Goal: Task Accomplishment & Management: Manage account settings

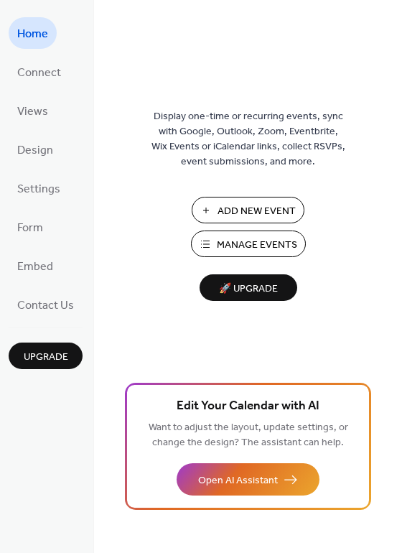
click at [233, 243] on span "Manage Events" at bounding box center [257, 245] width 80 height 15
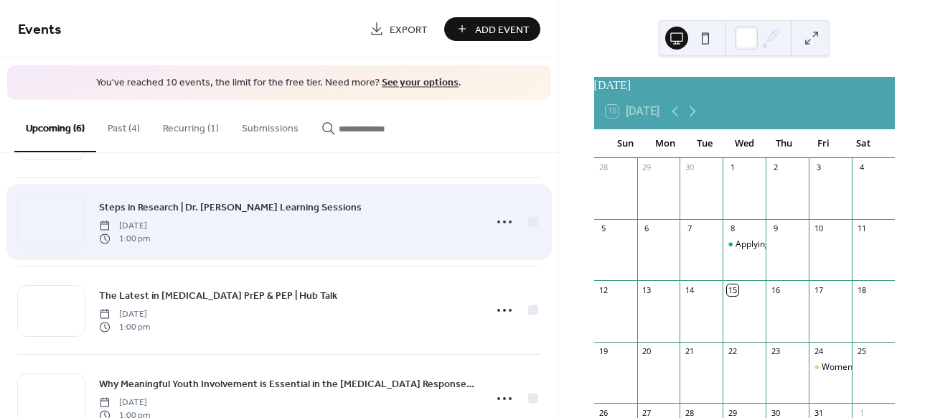
scroll to position [88, 0]
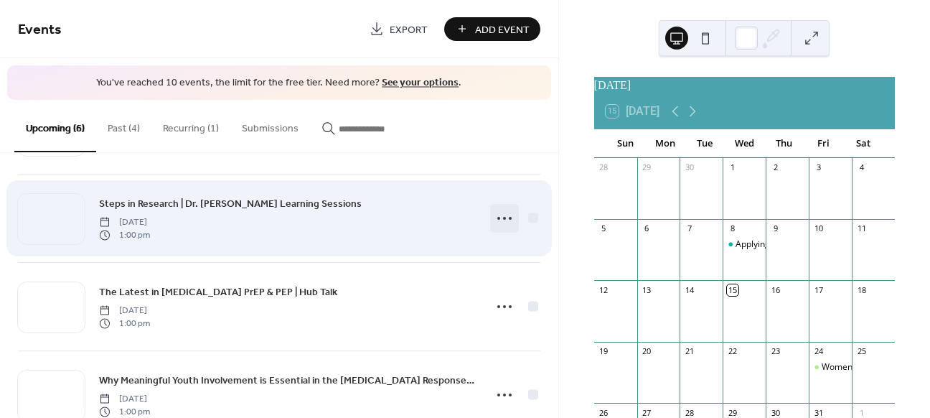
click at [498, 215] on icon at bounding box center [504, 218] width 23 height 23
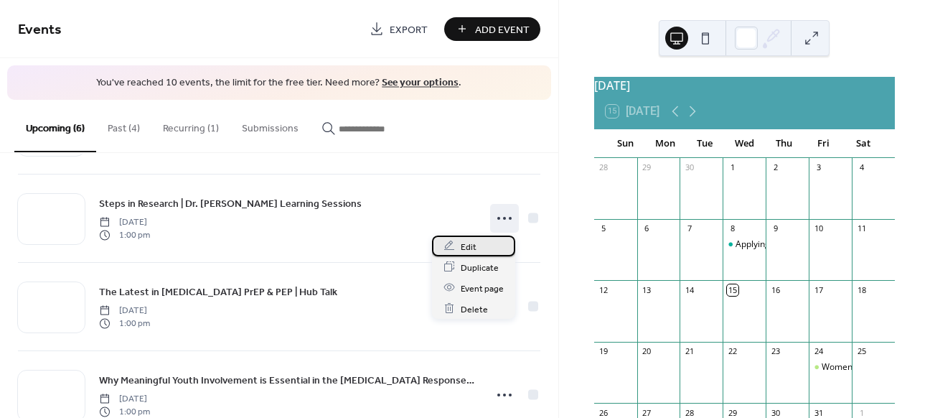
click at [467, 243] on span "Edit" at bounding box center [469, 246] width 16 height 15
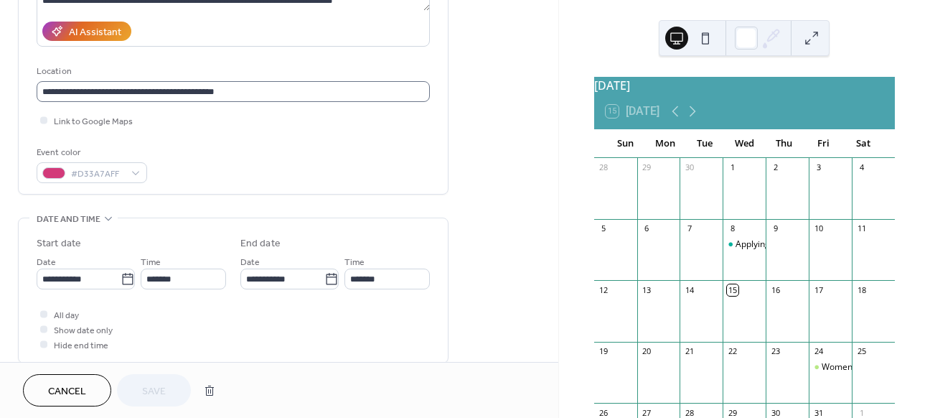
scroll to position [270, 0]
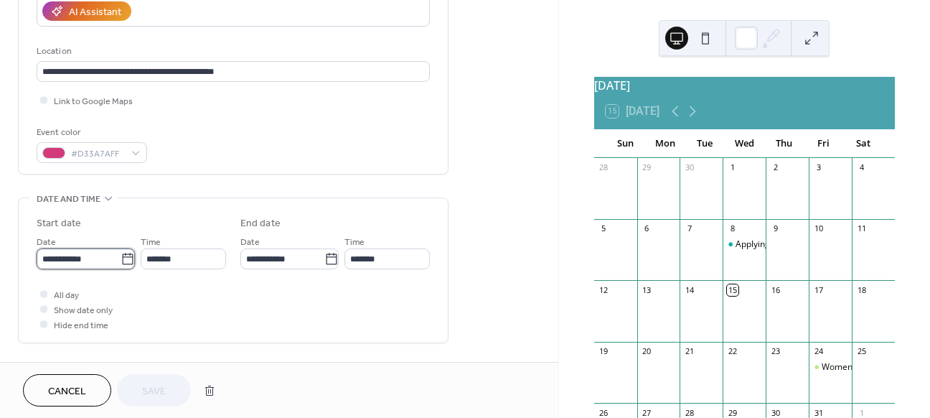
click at [100, 261] on input "**********" at bounding box center [79, 258] width 84 height 21
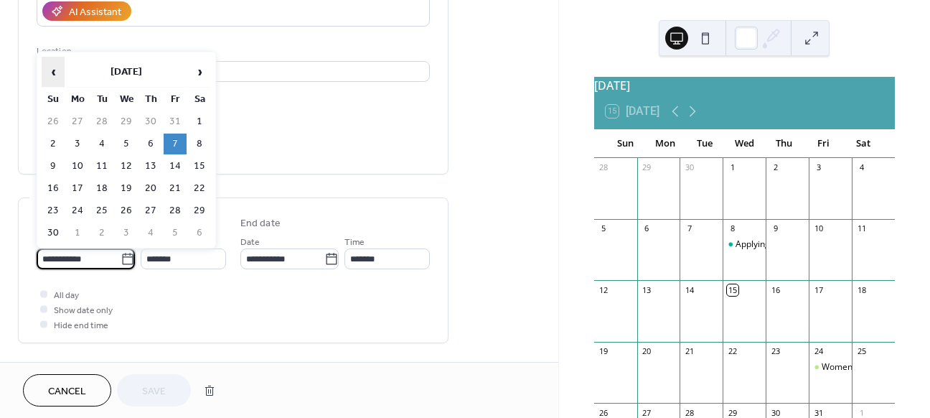
click at [48, 70] on span "‹" at bounding box center [53, 71] width 22 height 29
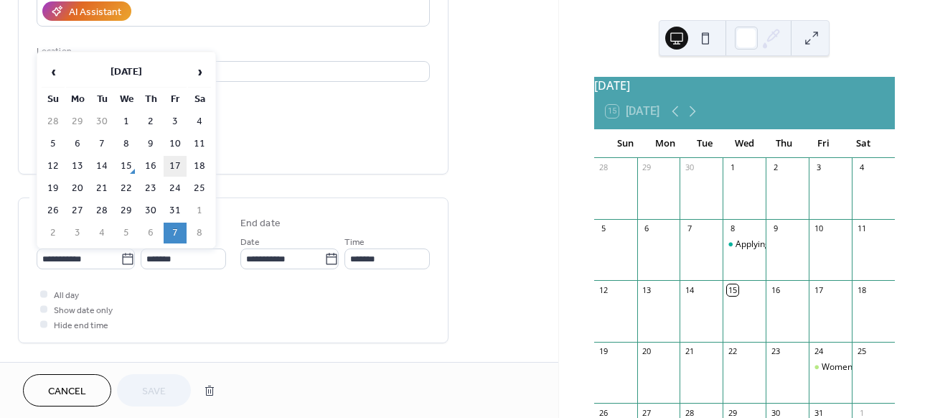
click at [177, 156] on td "17" at bounding box center [175, 166] width 23 height 21
type input "**********"
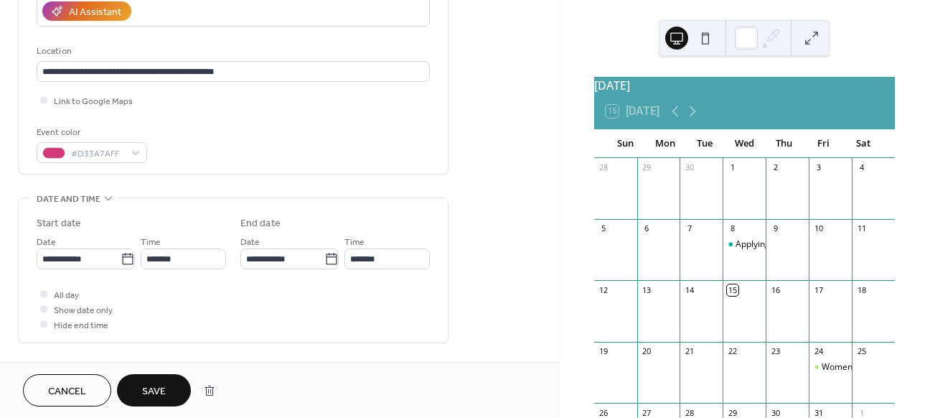
click at [145, 387] on span "Save" at bounding box center [154, 391] width 24 height 15
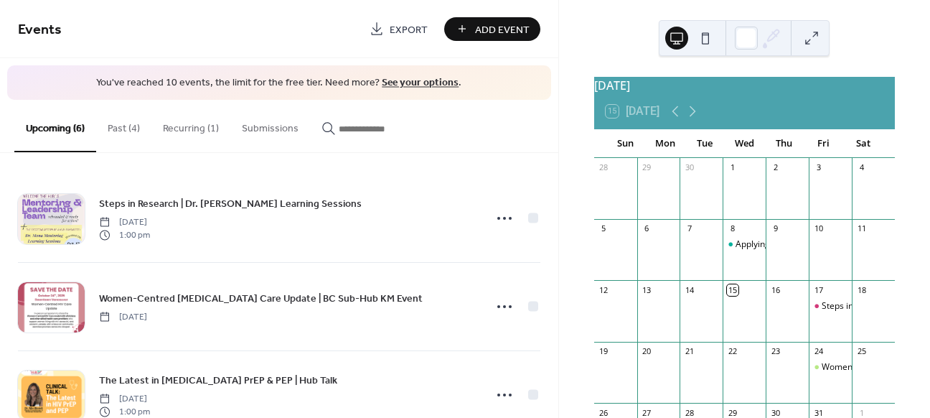
click at [182, 121] on button "Recurring (1)" at bounding box center [190, 125] width 79 height 51
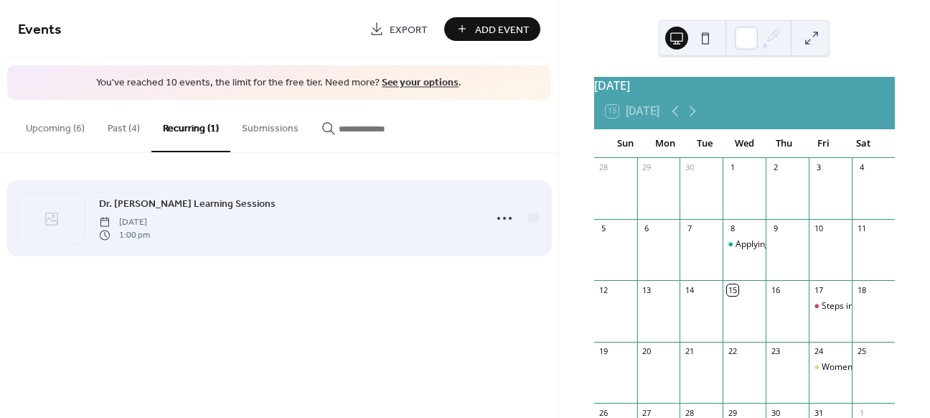
click at [511, 212] on icon at bounding box center [504, 218] width 23 height 23
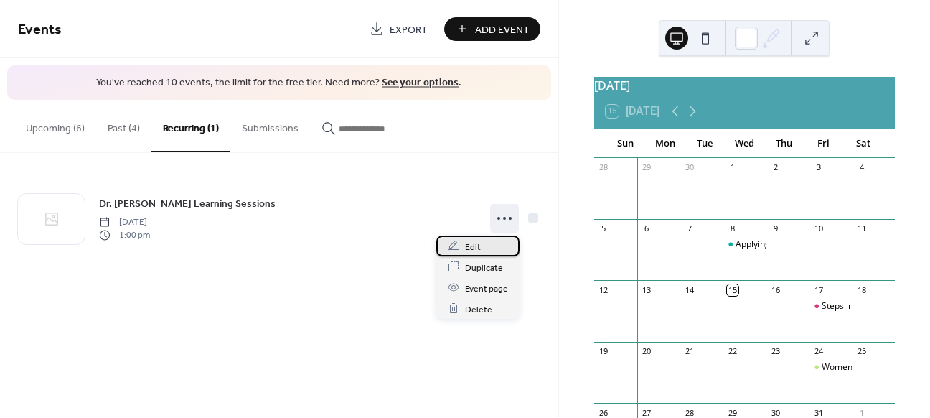
click at [465, 247] on span "Edit" at bounding box center [473, 246] width 16 height 15
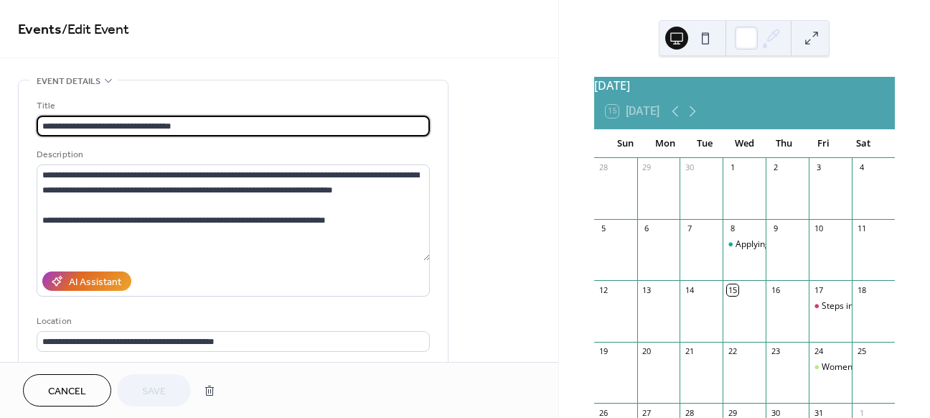
type input "**********"
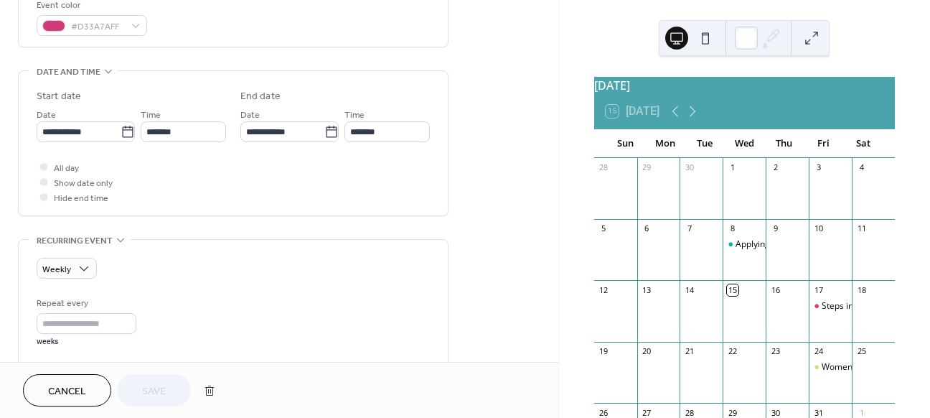
scroll to position [426, 0]
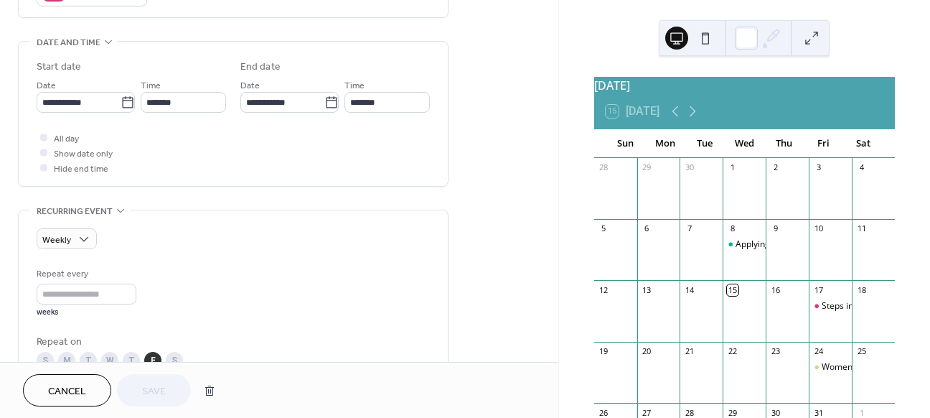
click at [79, 389] on span "Cancel" at bounding box center [67, 391] width 38 height 15
